Goal: Entertainment & Leisure: Consume media (video, audio)

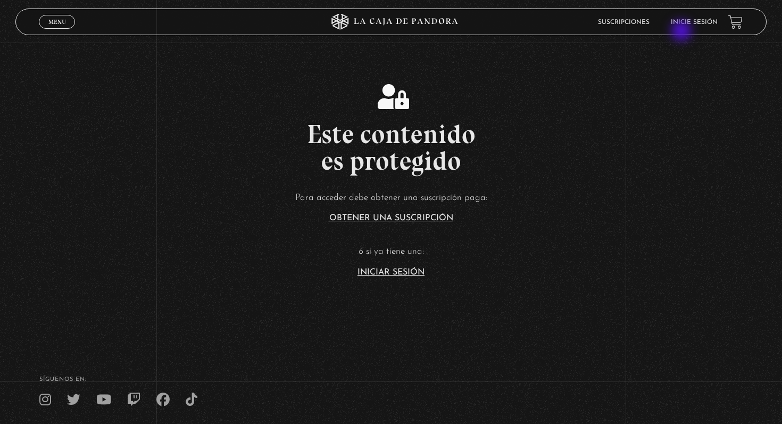
click at [684, 29] on li "Inicie sesión" at bounding box center [694, 22] width 47 height 16
click at [684, 20] on link "Inicie sesión" at bounding box center [694, 22] width 47 height 6
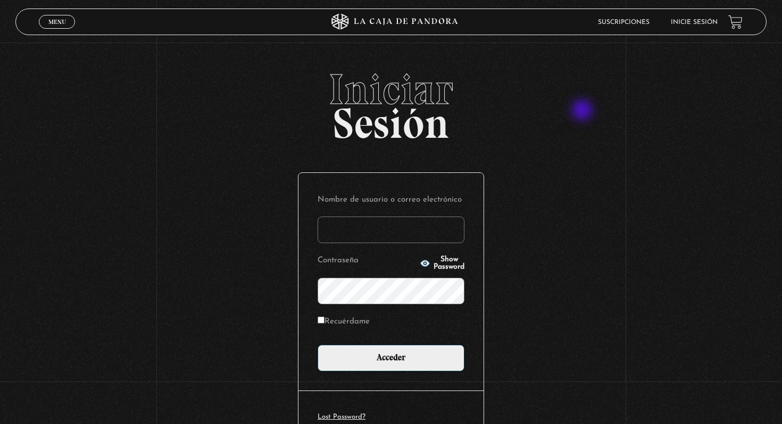
type input "K"
type input "[EMAIL_ADDRESS][DOMAIN_NAME]"
click at [318, 345] on input "Acceder" at bounding box center [391, 358] width 147 height 27
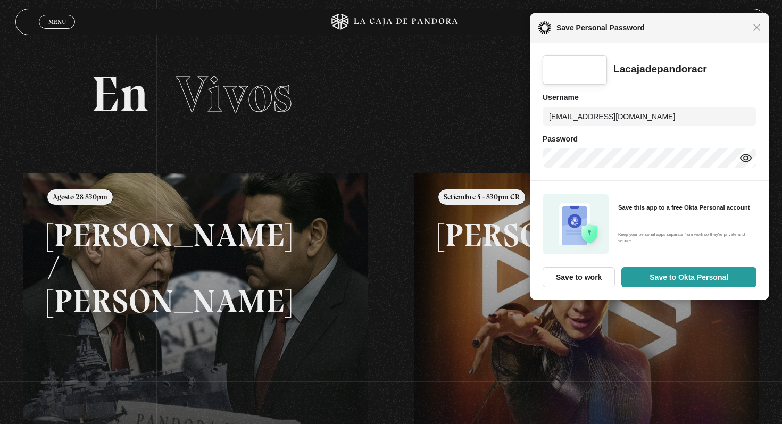
click at [410, 363] on div "Menu Cerrar Adriana Arce Guardado En vivos Pandora Centinelas Mi cuenta Salir B…" at bounding box center [391, 359] width 782 height 633
click at [756, 28] on span "Close" at bounding box center [757, 27] width 8 height 8
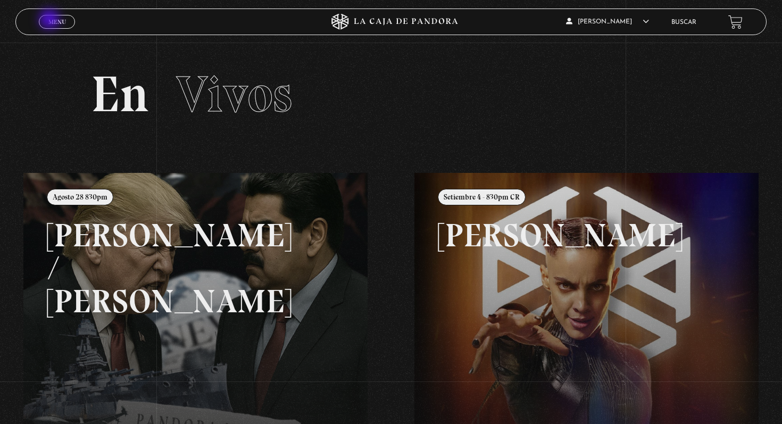
drag, startPoint x: 51, startPoint y: 20, endPoint x: 47, endPoint y: 15, distance: 6.1
click at [51, 20] on span "Menu" at bounding box center [57, 22] width 18 height 6
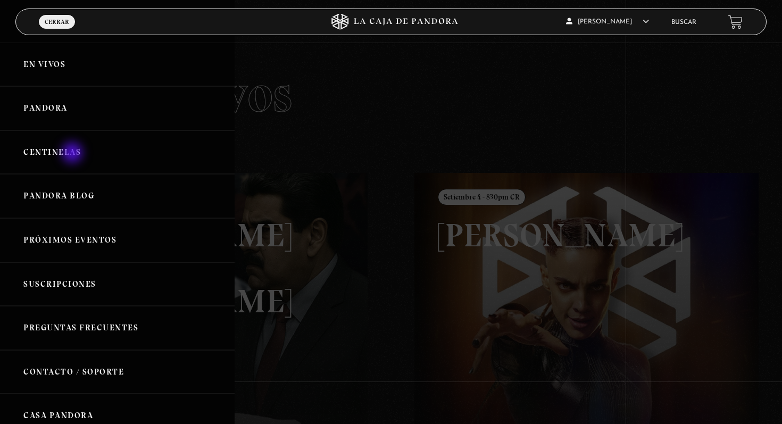
drag, startPoint x: 73, startPoint y: 154, endPoint x: 65, endPoint y: 148, distance: 9.9
click at [73, 154] on link "Centinelas" at bounding box center [117, 152] width 235 height 44
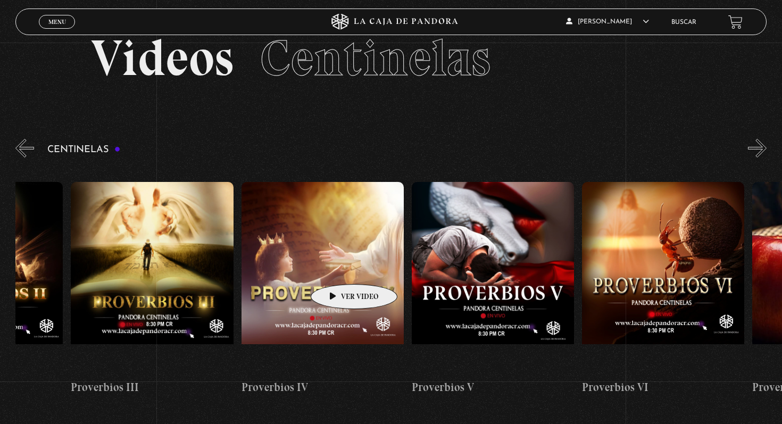
scroll to position [44, 0]
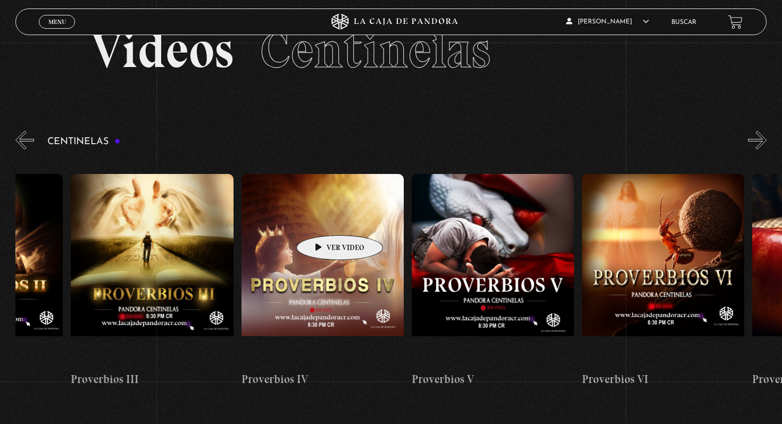
click at [323, 219] on figure at bounding box center [323, 270] width 162 height 192
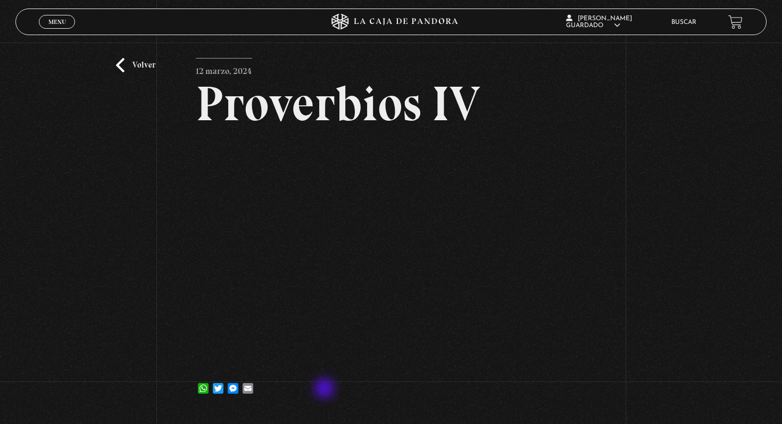
scroll to position [31, 0]
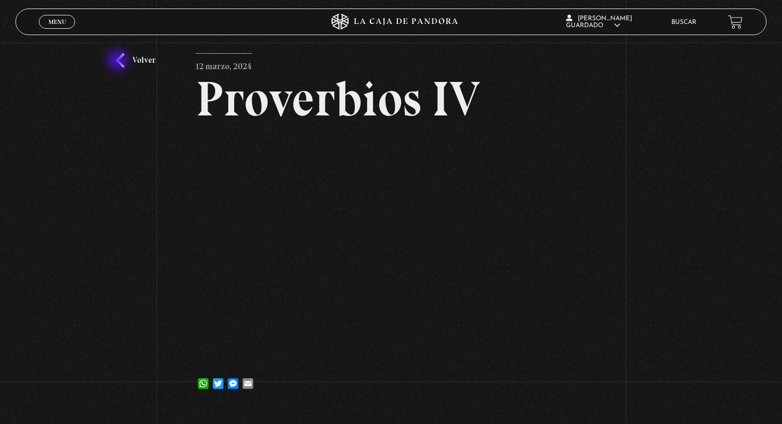
click at [119, 61] on link "Volver" at bounding box center [135, 60] width 39 height 14
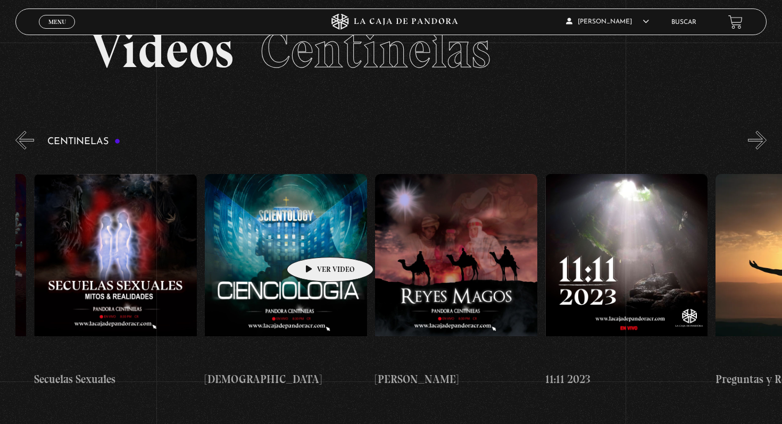
scroll to position [0, 8022]
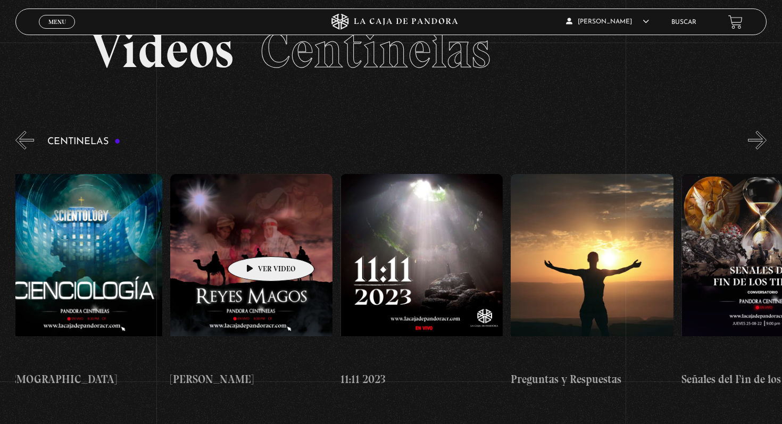
click at [254, 240] on figure at bounding box center [251, 270] width 162 height 192
click at [256, 231] on figure at bounding box center [251, 270] width 162 height 192
